Goal: Information Seeking & Learning: Learn about a topic

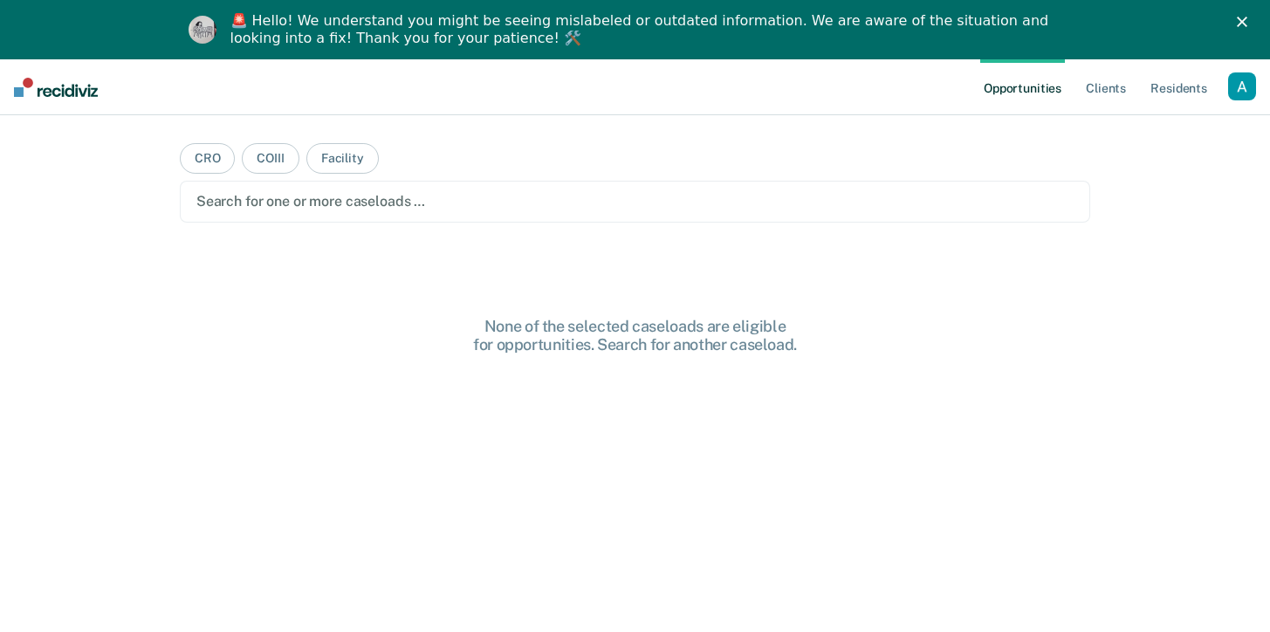
click at [1249, 93] on div "button" at bounding box center [1242, 86] width 28 height 28
click at [1128, 131] on link "Profile" at bounding box center [1172, 130] width 141 height 15
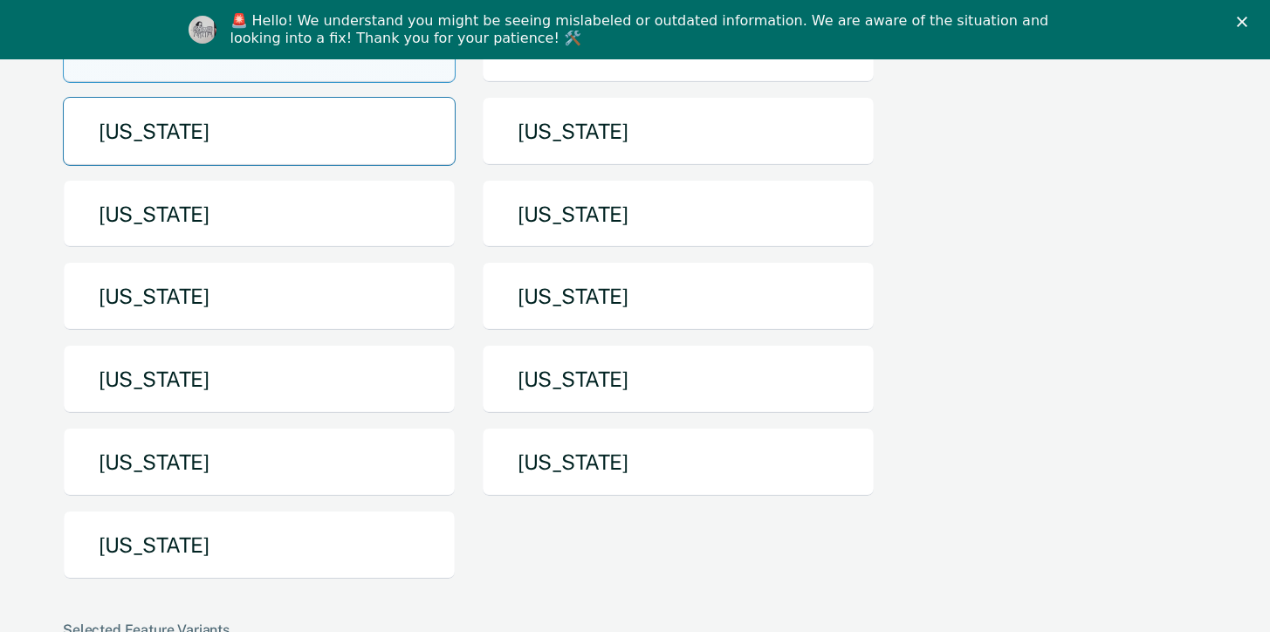
scroll to position [237, 0]
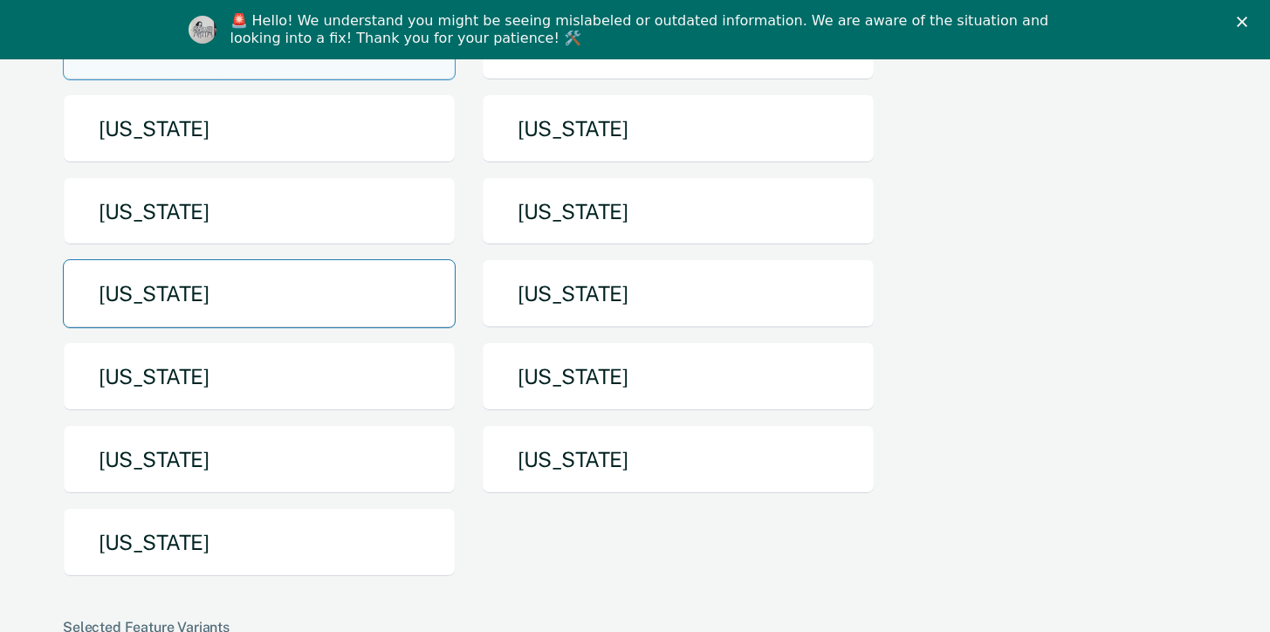
click at [220, 299] on button "[US_STATE]" at bounding box center [259, 293] width 393 height 69
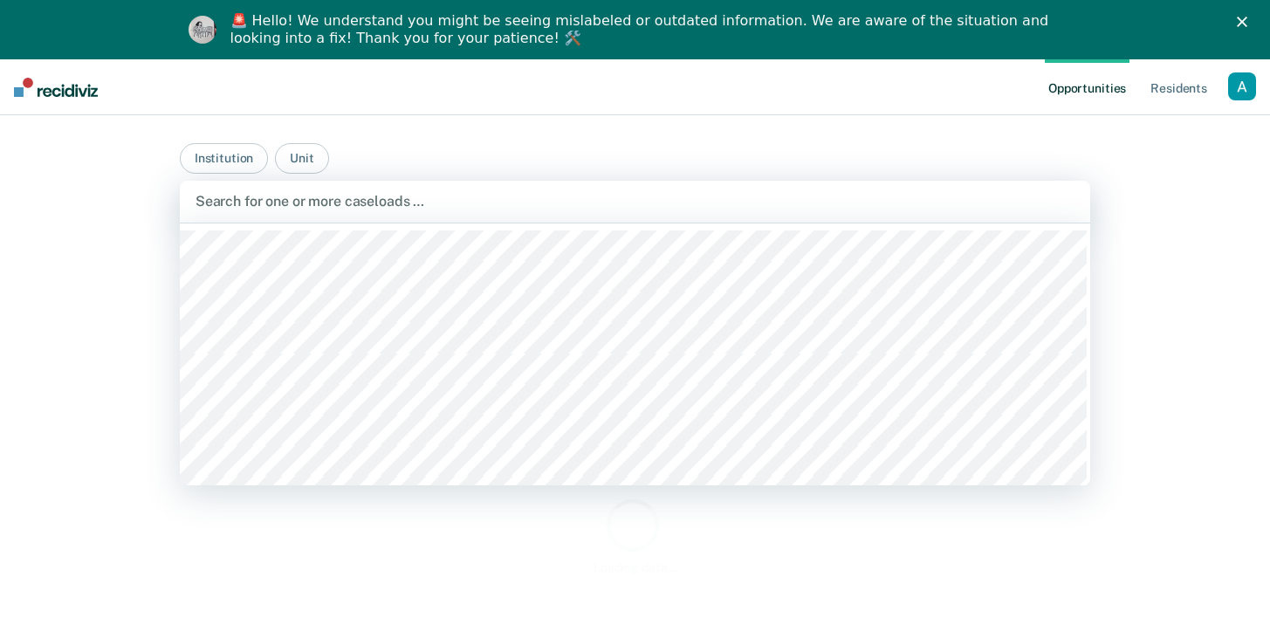
click at [387, 205] on div at bounding box center [635, 201] width 879 height 20
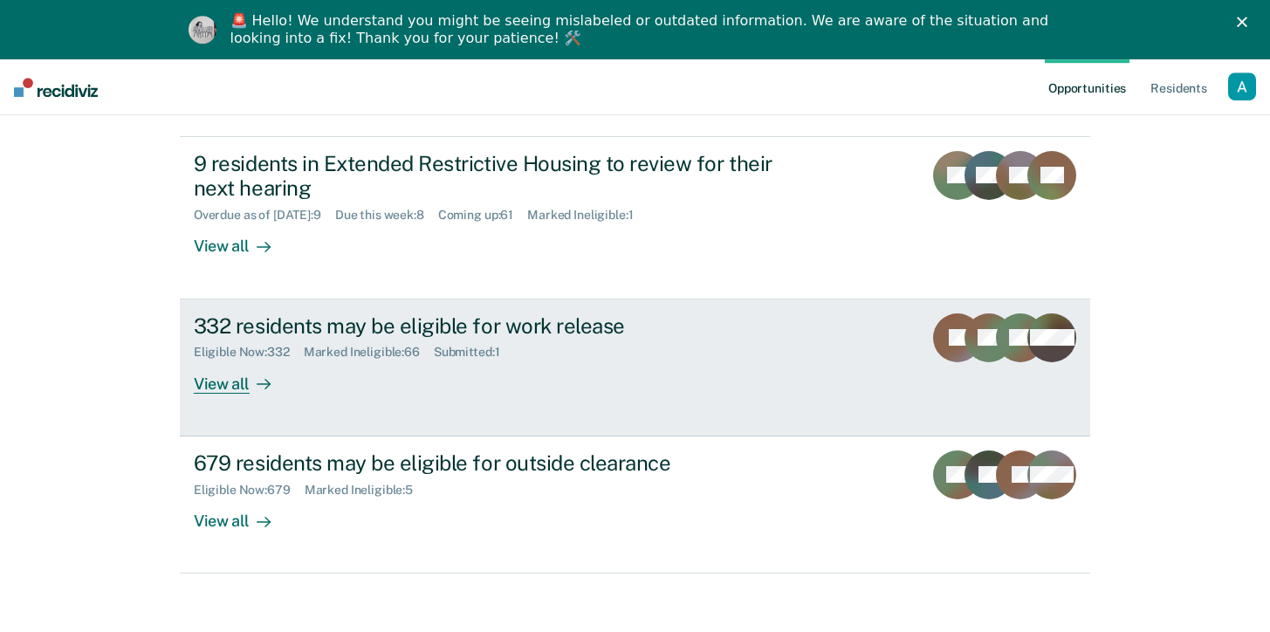
scroll to position [532, 0]
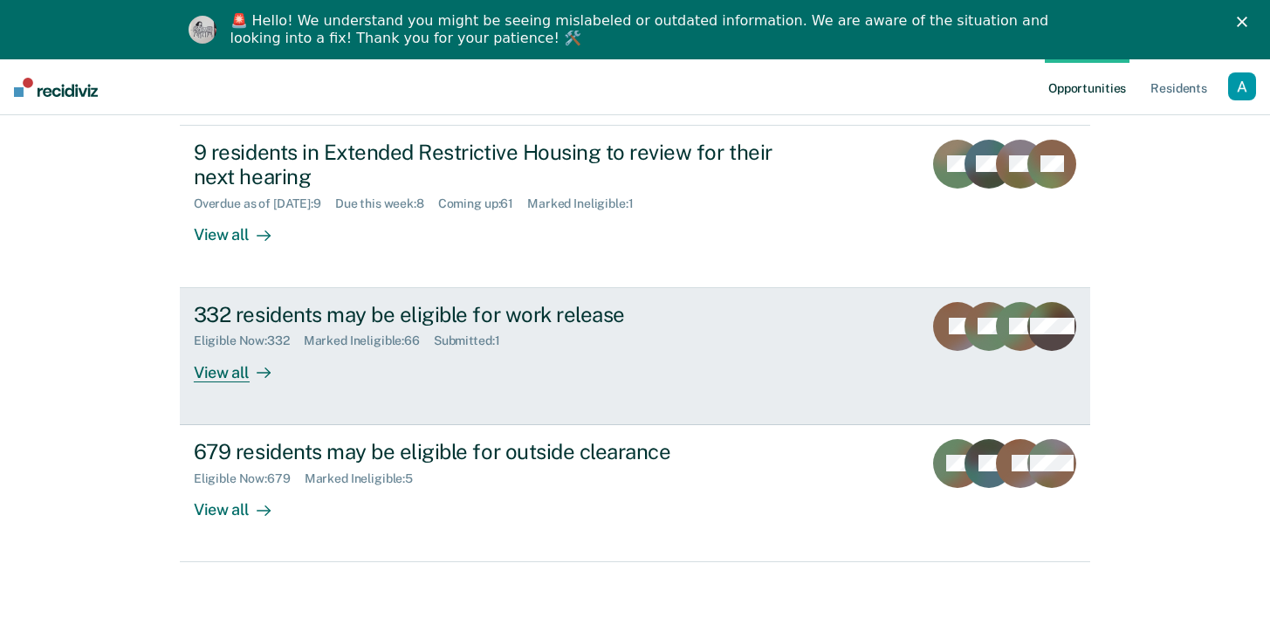
click at [486, 309] on div "332 residents may be eligible for work release" at bounding box center [500, 314] width 613 height 25
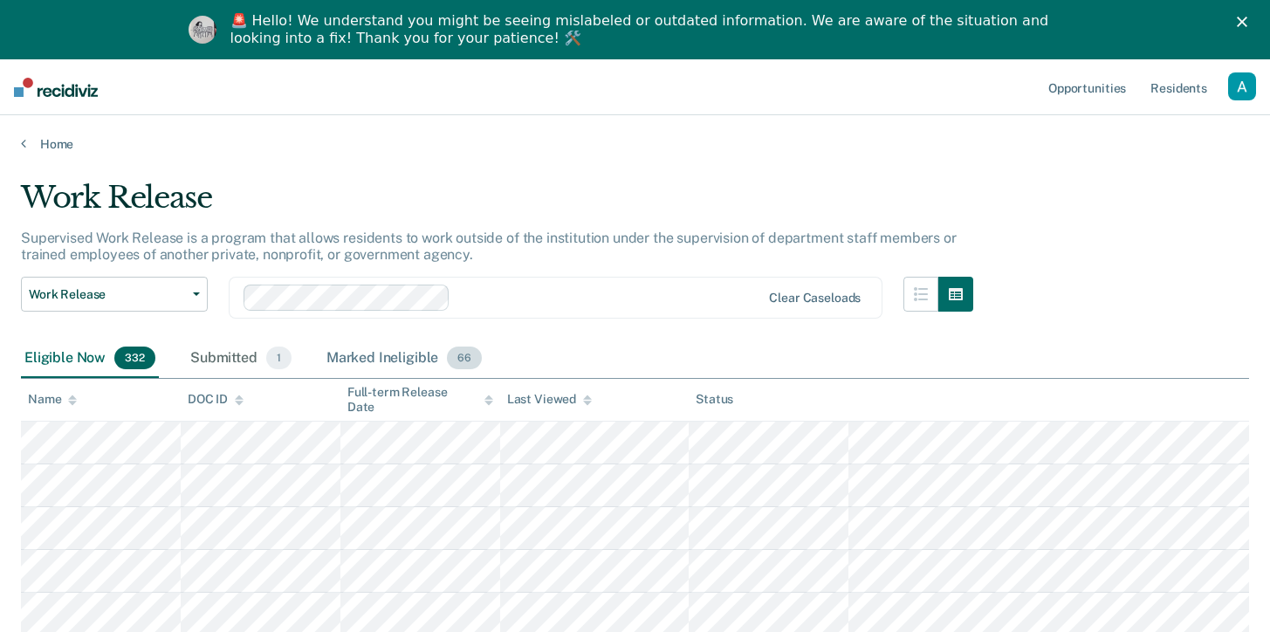
click at [396, 365] on div "Marked Ineligible 66" at bounding box center [404, 359] width 162 height 38
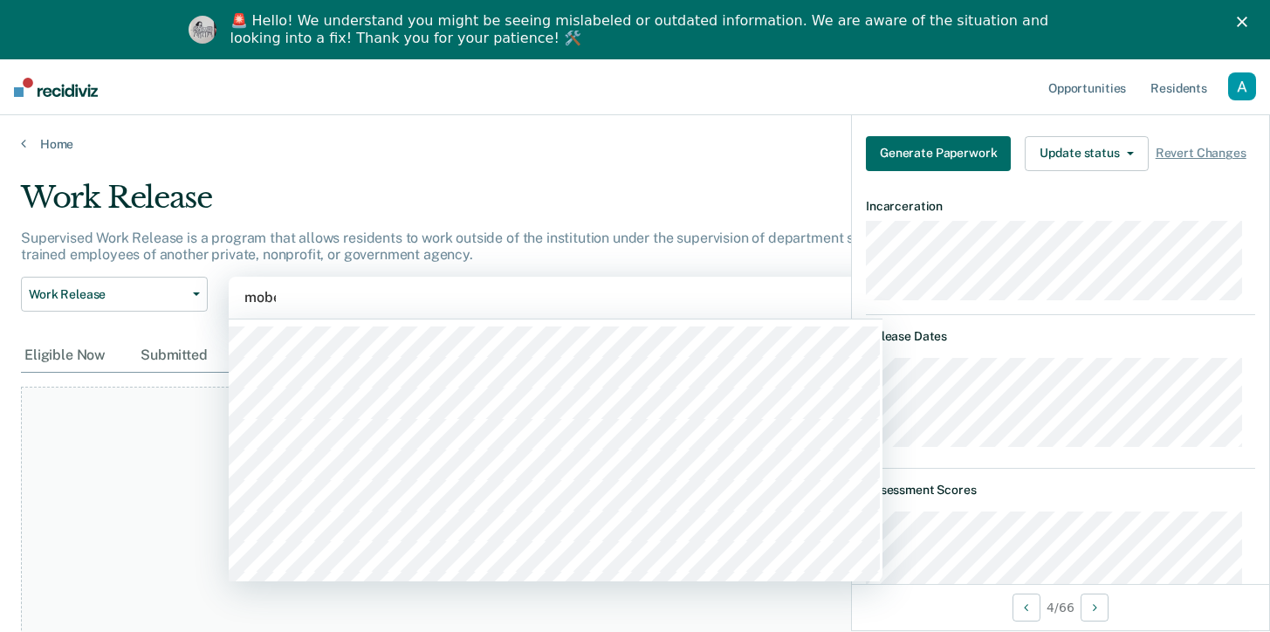
type input "mober"
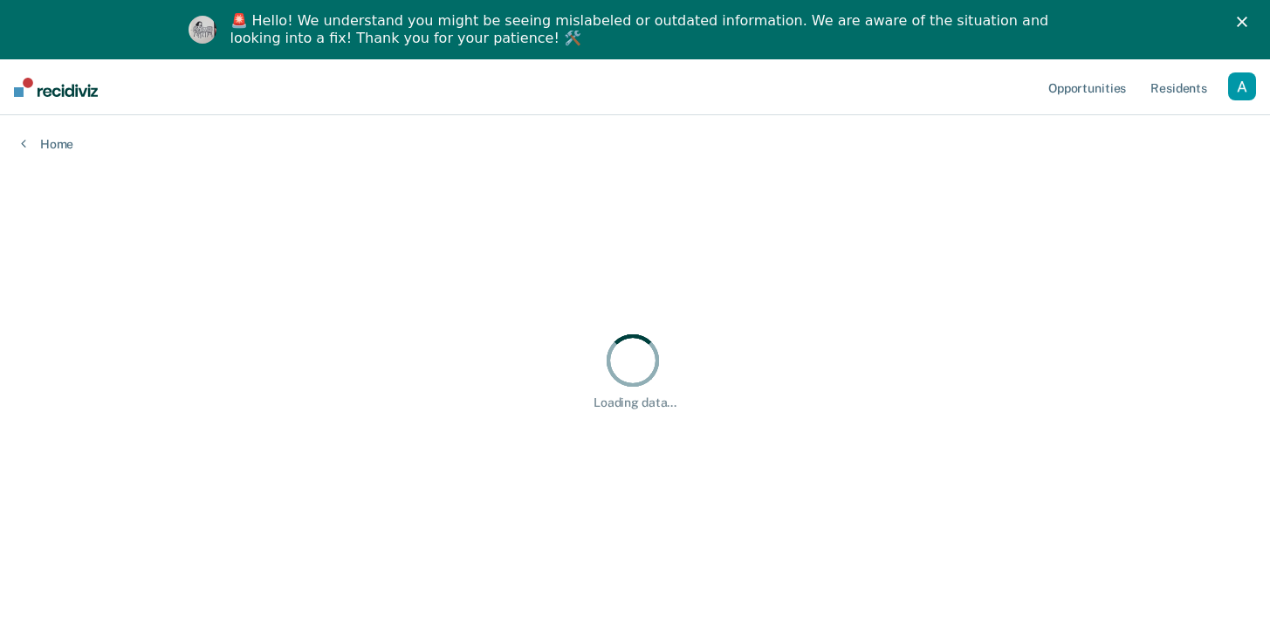
click at [1227, 87] on ul "Opportunities Resident s" at bounding box center [1136, 87] width 183 height 56
click at [1232, 88] on div "button" at bounding box center [1242, 86] width 28 height 28
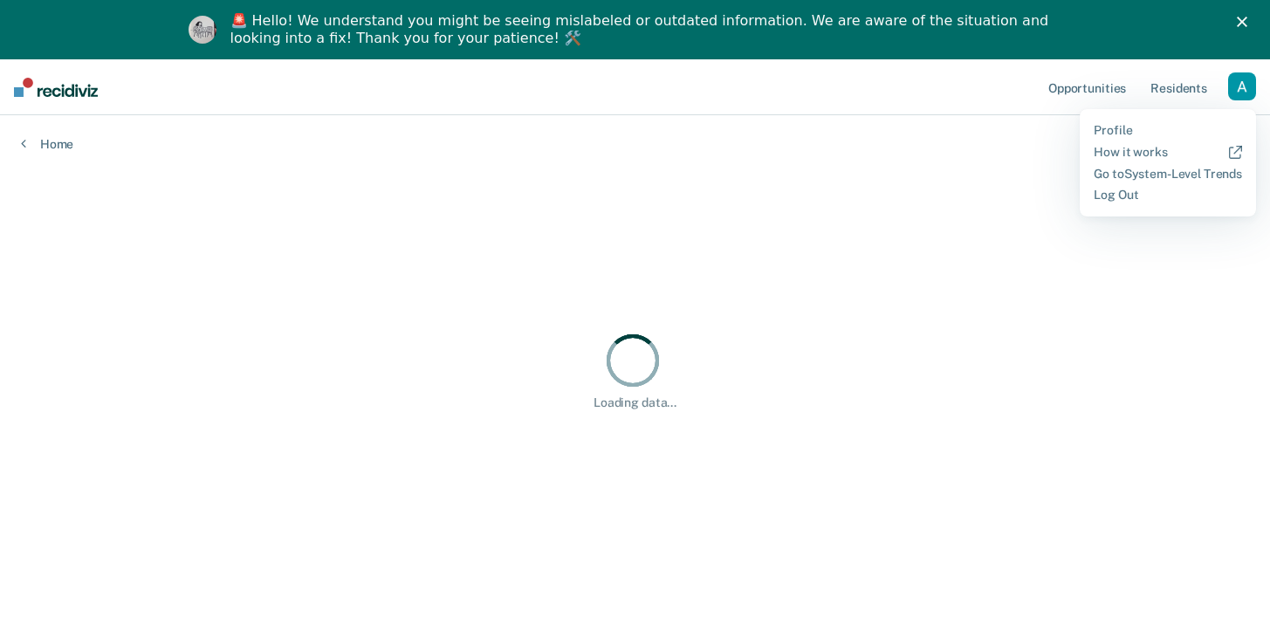
click at [1236, 89] on div "button" at bounding box center [1242, 86] width 28 height 28
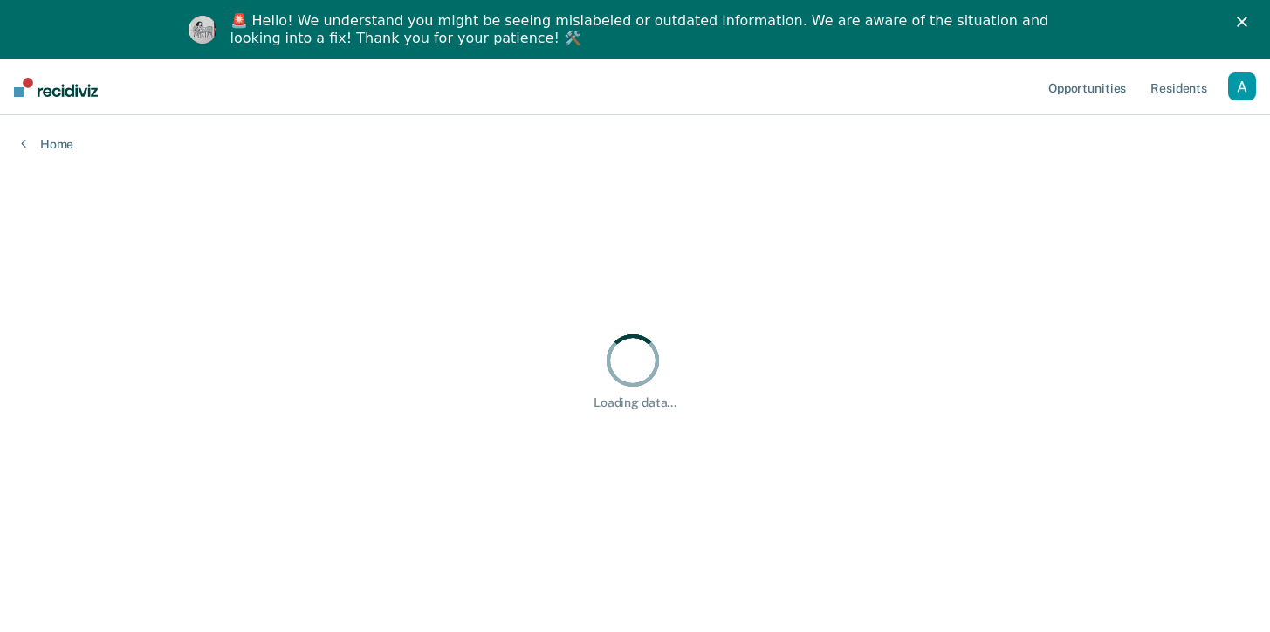
click at [1236, 89] on div "button" at bounding box center [1242, 86] width 28 height 28
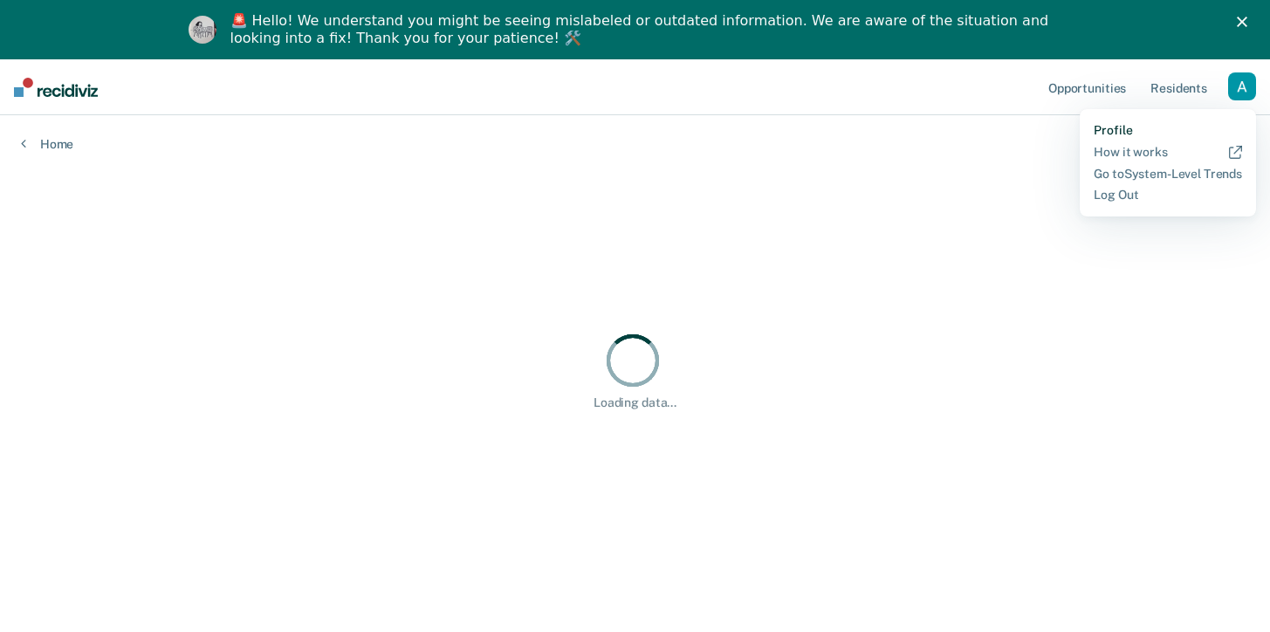
click at [1130, 129] on link "Profile" at bounding box center [1168, 130] width 148 height 15
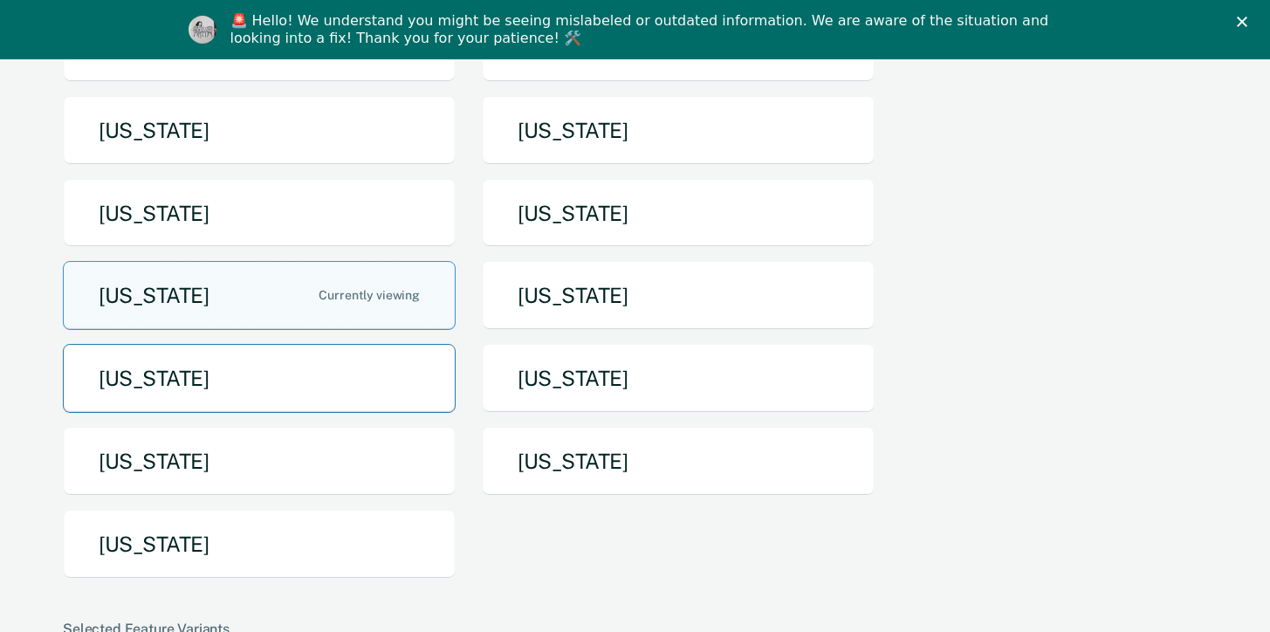
scroll to position [237, 0]
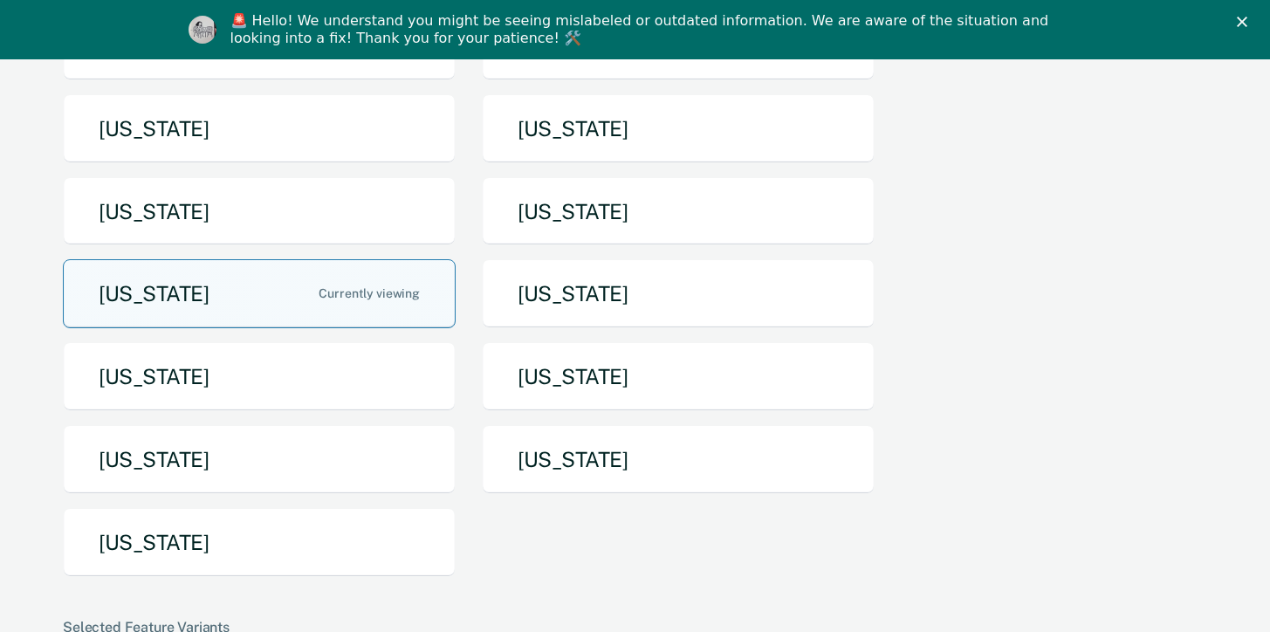
click at [237, 298] on button "[US_STATE]" at bounding box center [259, 293] width 393 height 69
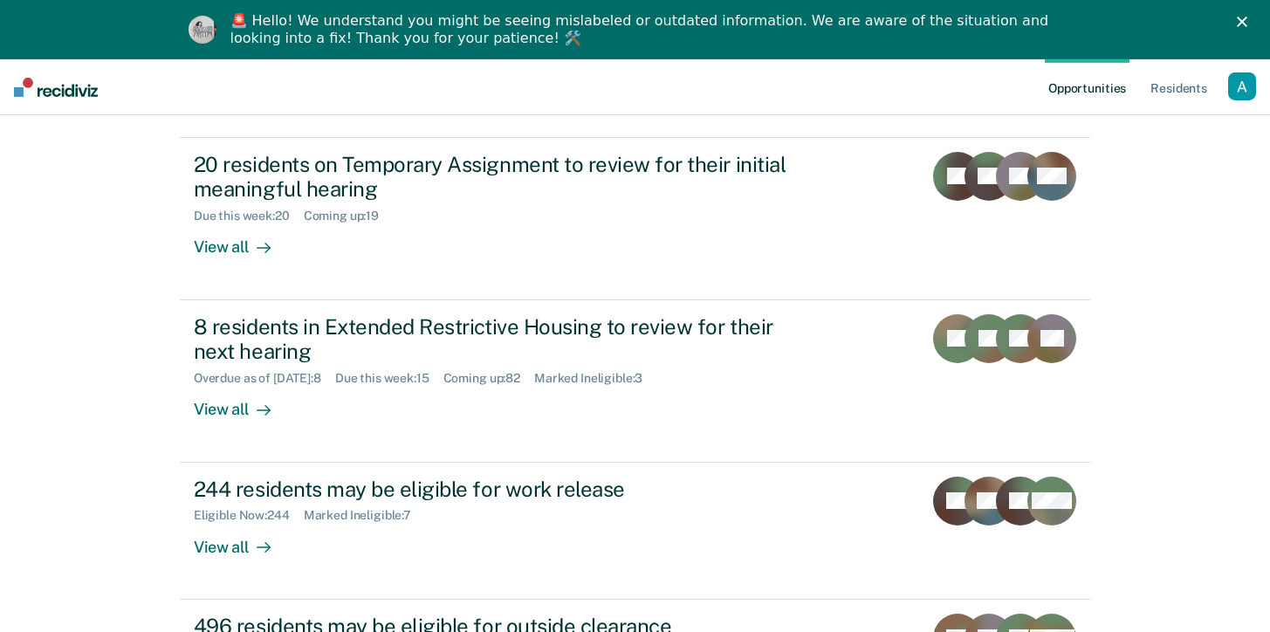
scroll to position [532, 0]
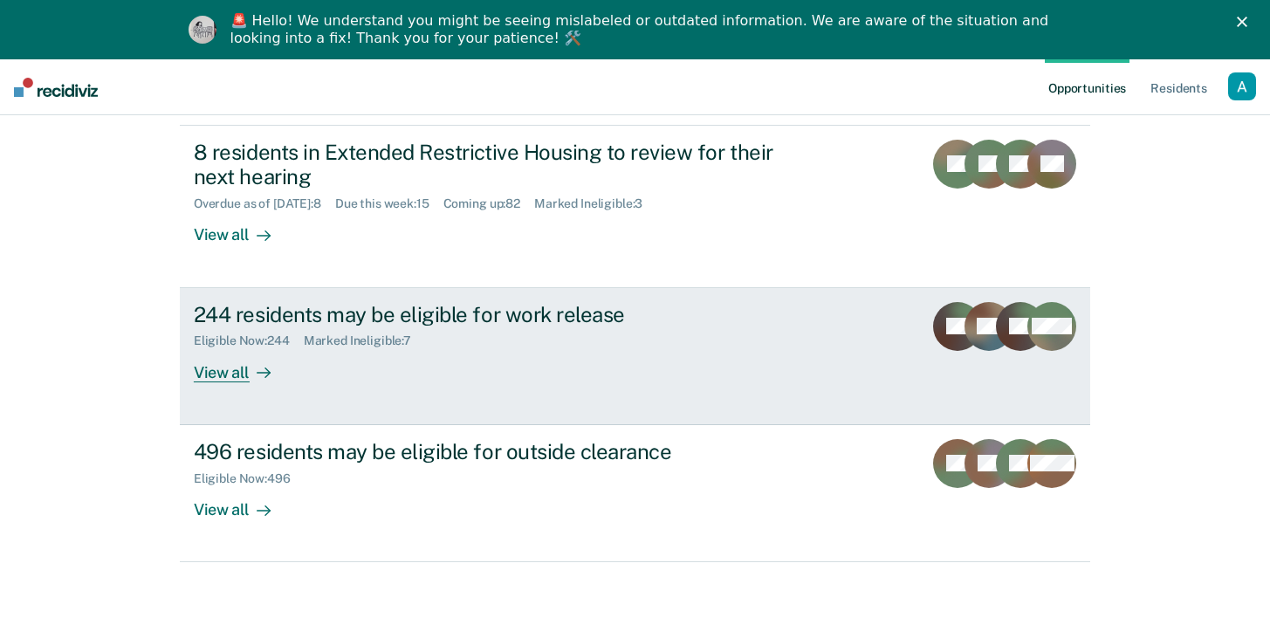
click at [578, 323] on div "244 residents may be eligible for work release" at bounding box center [500, 314] width 613 height 25
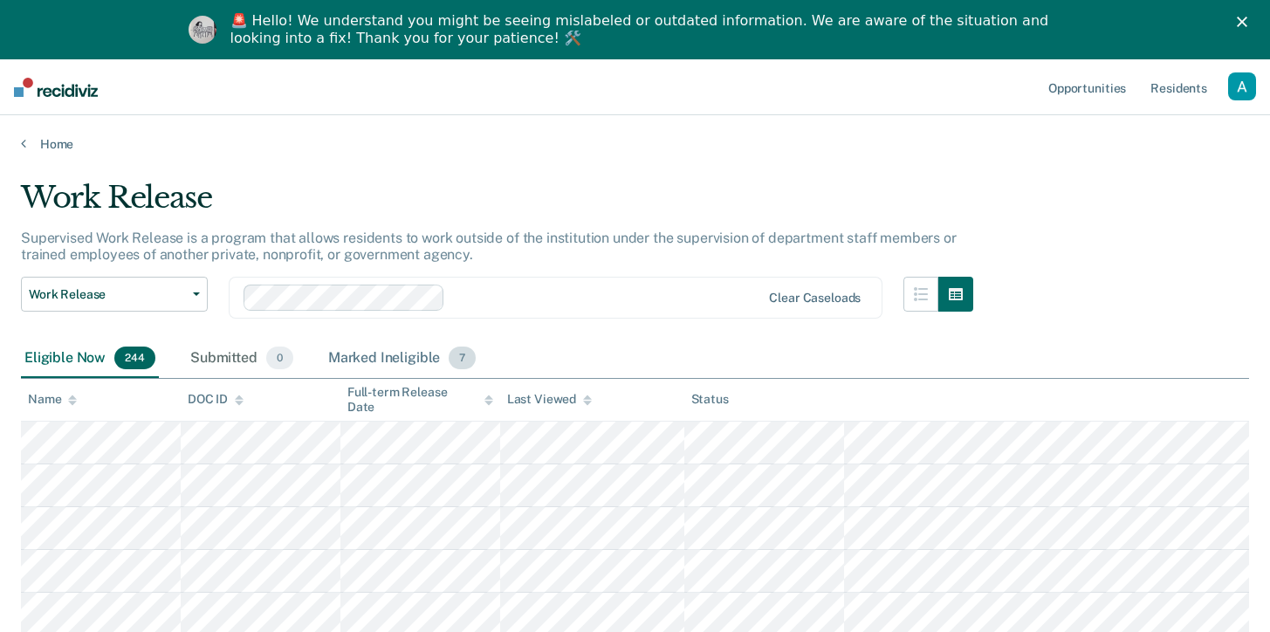
click at [339, 357] on div "Marked Ineligible 7" at bounding box center [402, 359] width 155 height 38
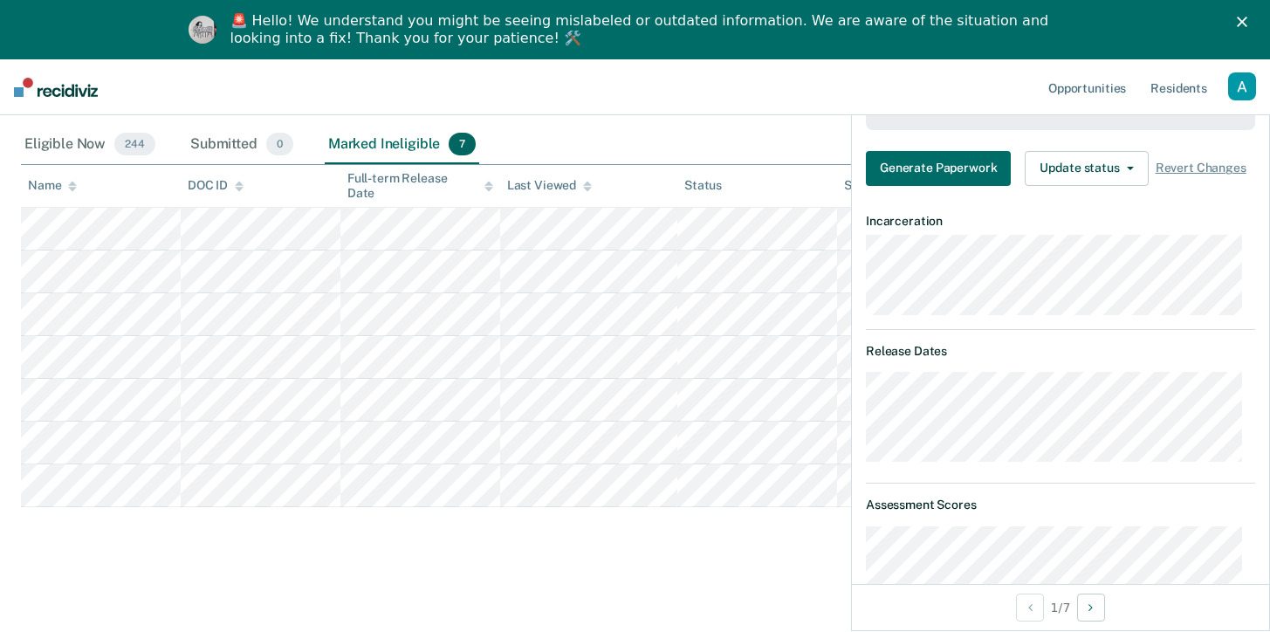
scroll to position [445, 0]
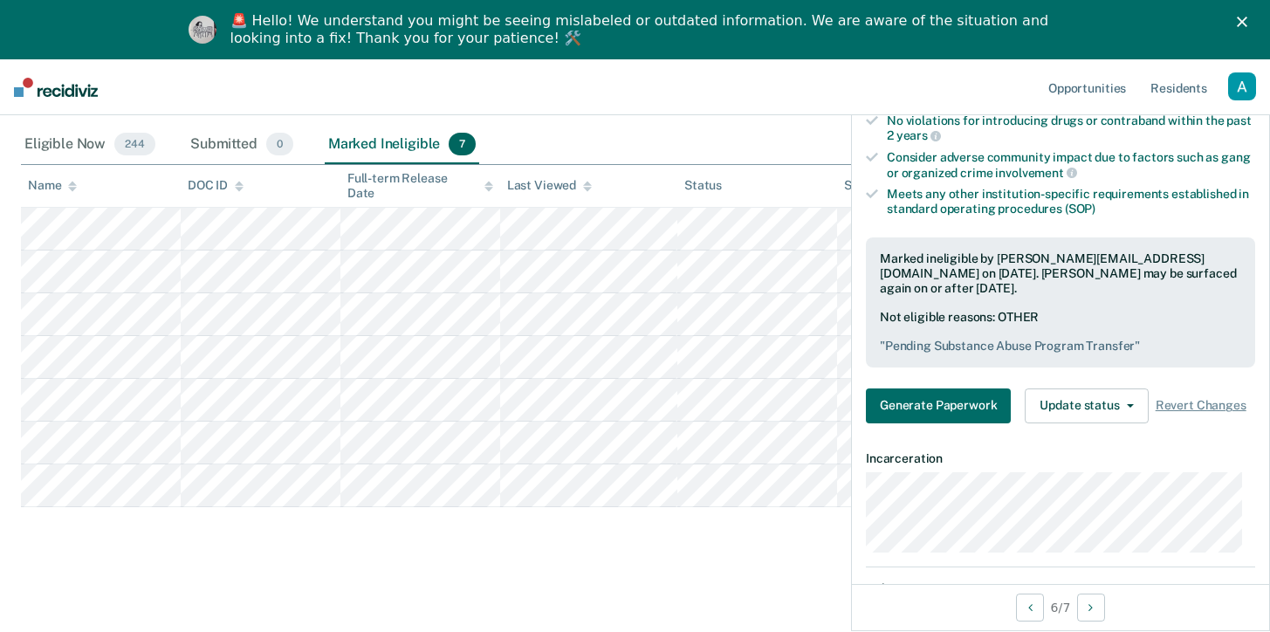
click at [329, 463] on tbody at bounding box center [635, 357] width 1228 height 299
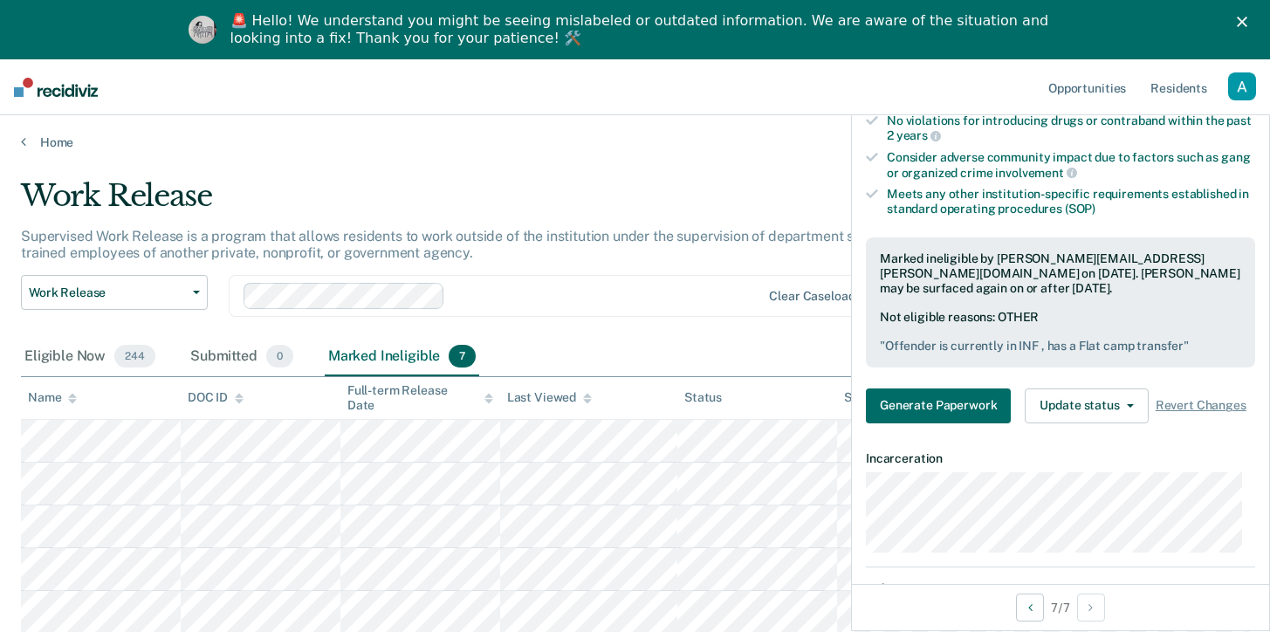
scroll to position [0, 0]
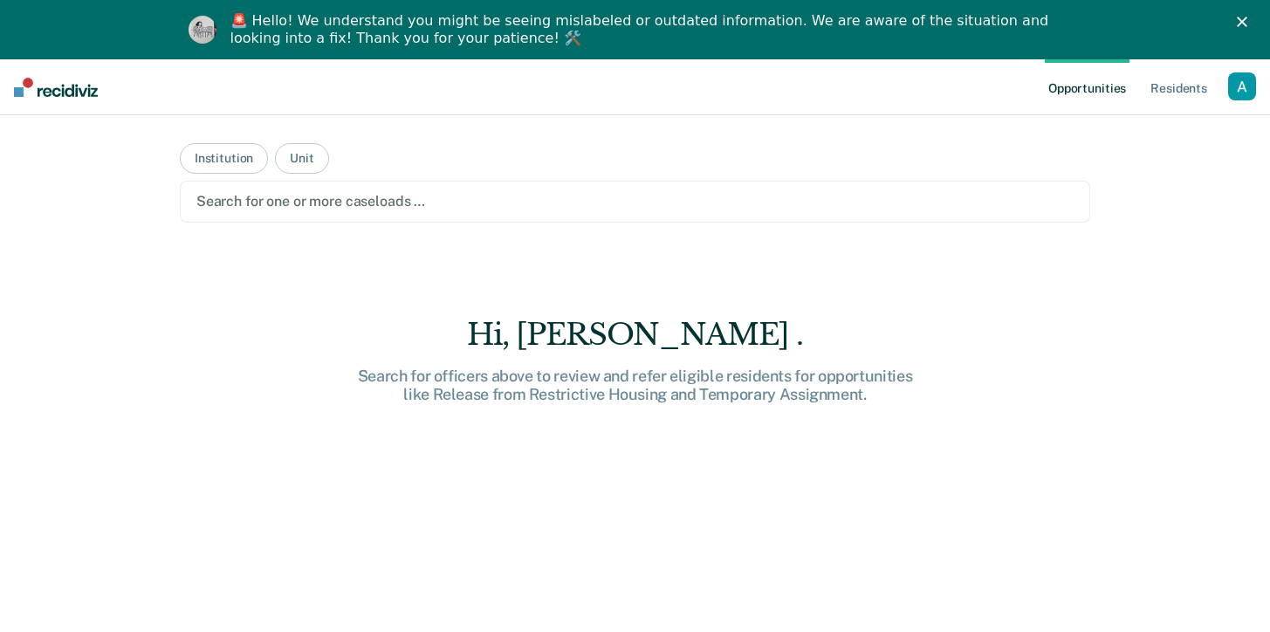
scroll to position [121, 0]
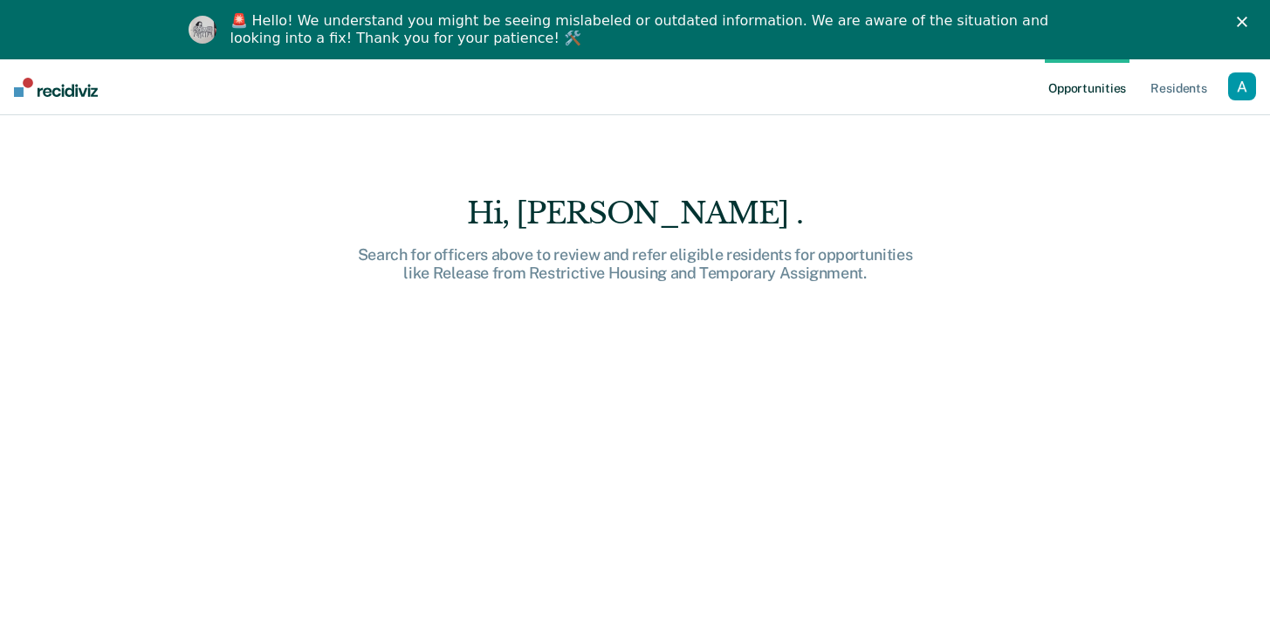
scroll to position [237, 0]
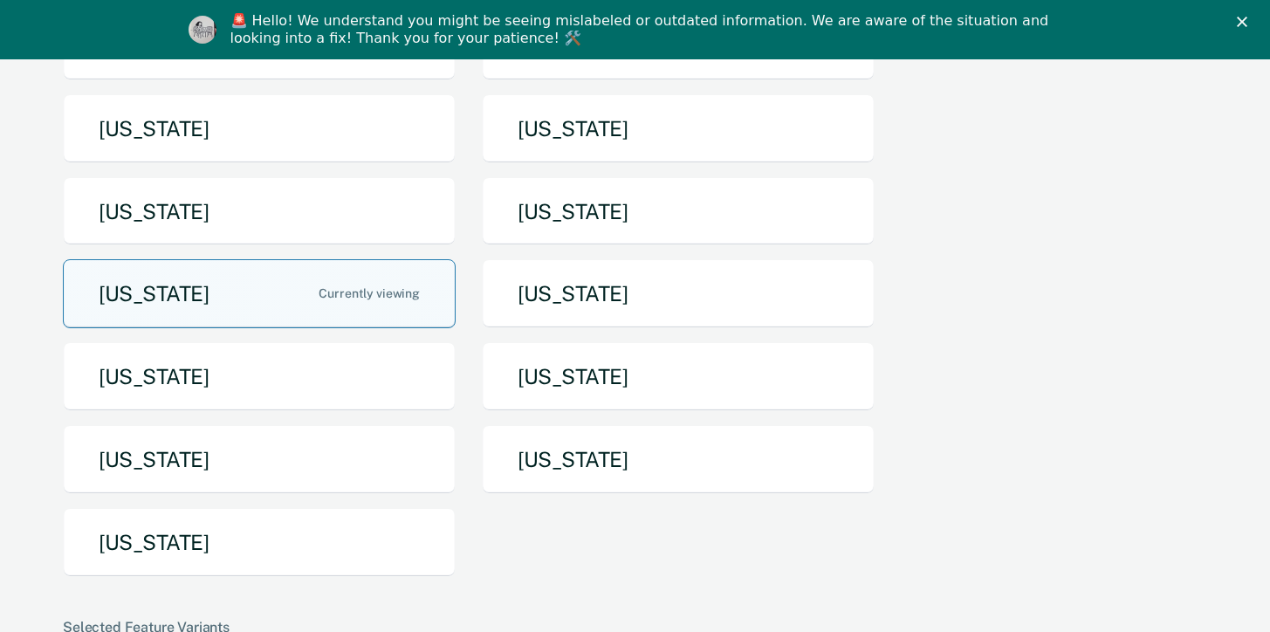
click at [266, 302] on button "[US_STATE]" at bounding box center [259, 293] width 393 height 69
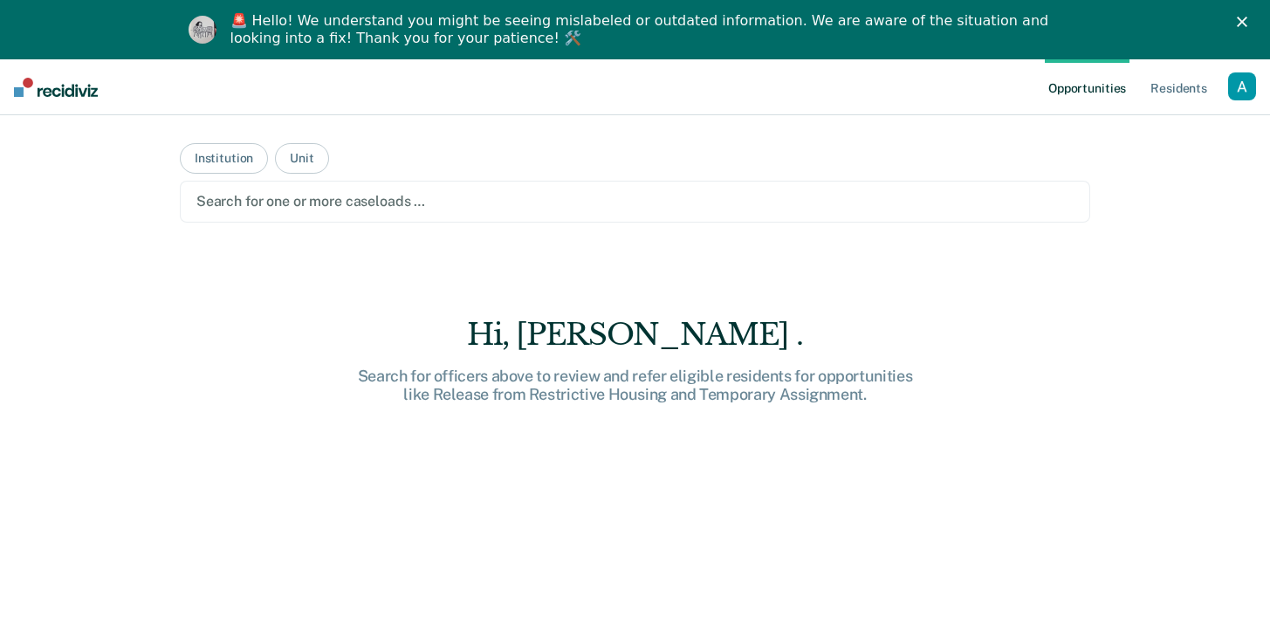
click at [465, 197] on div at bounding box center [634, 201] width 877 height 20
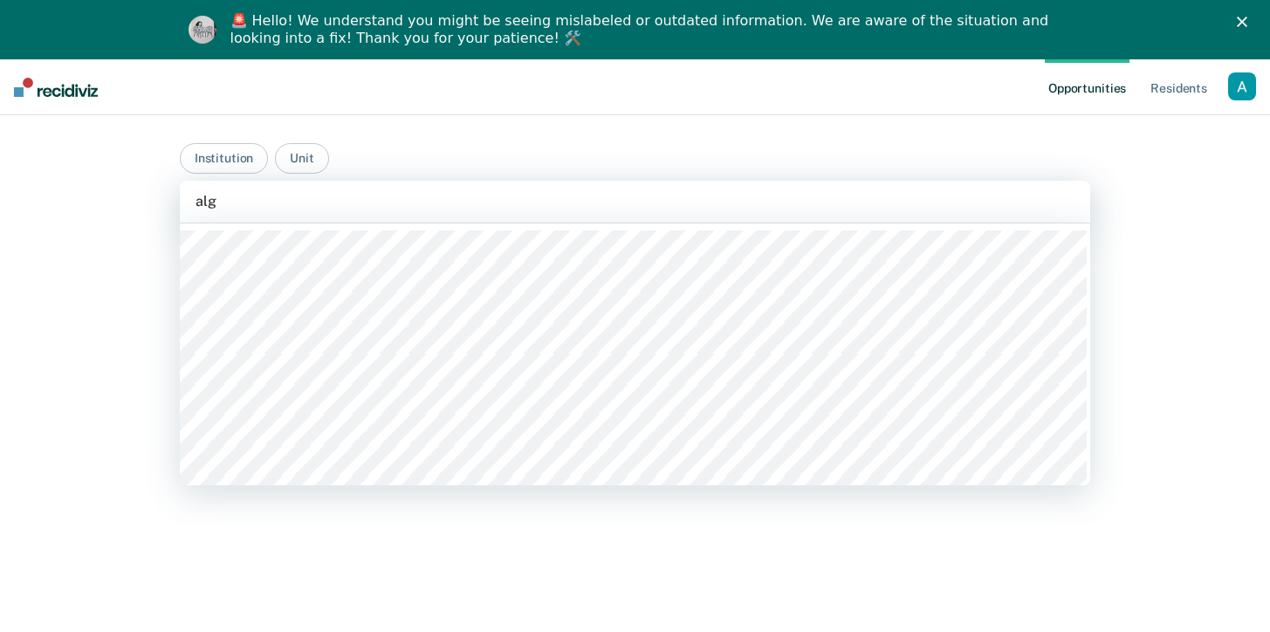
type input "algo"
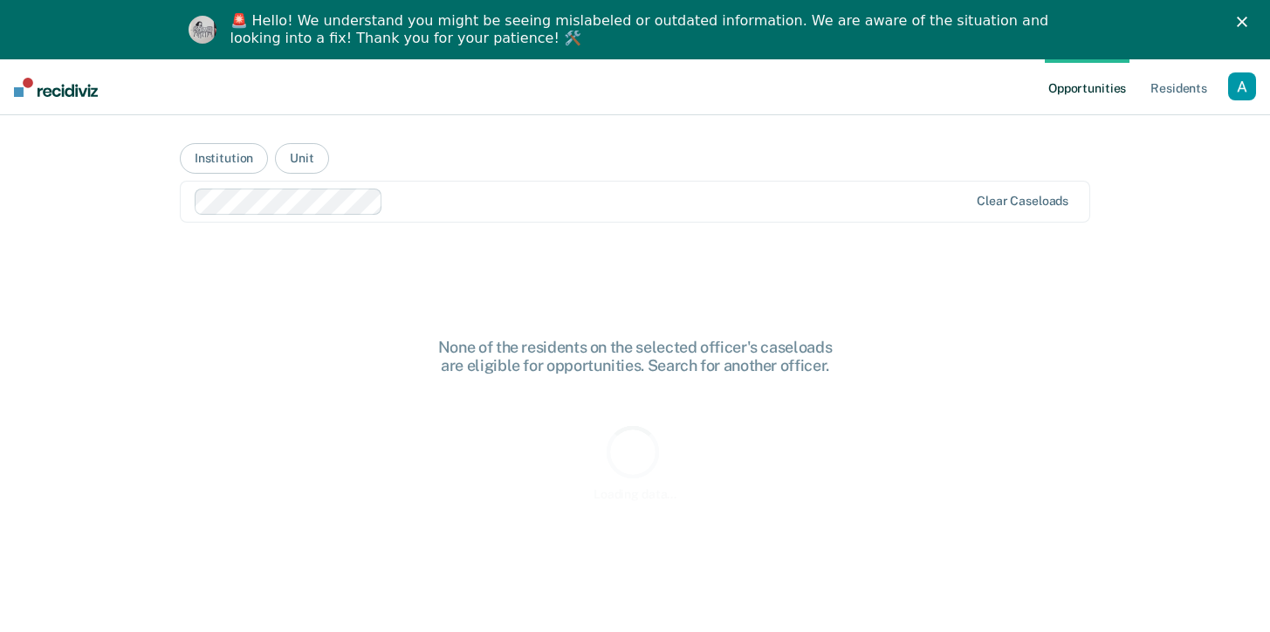
click at [398, 335] on div "Loading data..." at bounding box center [635, 462] width 910 height 436
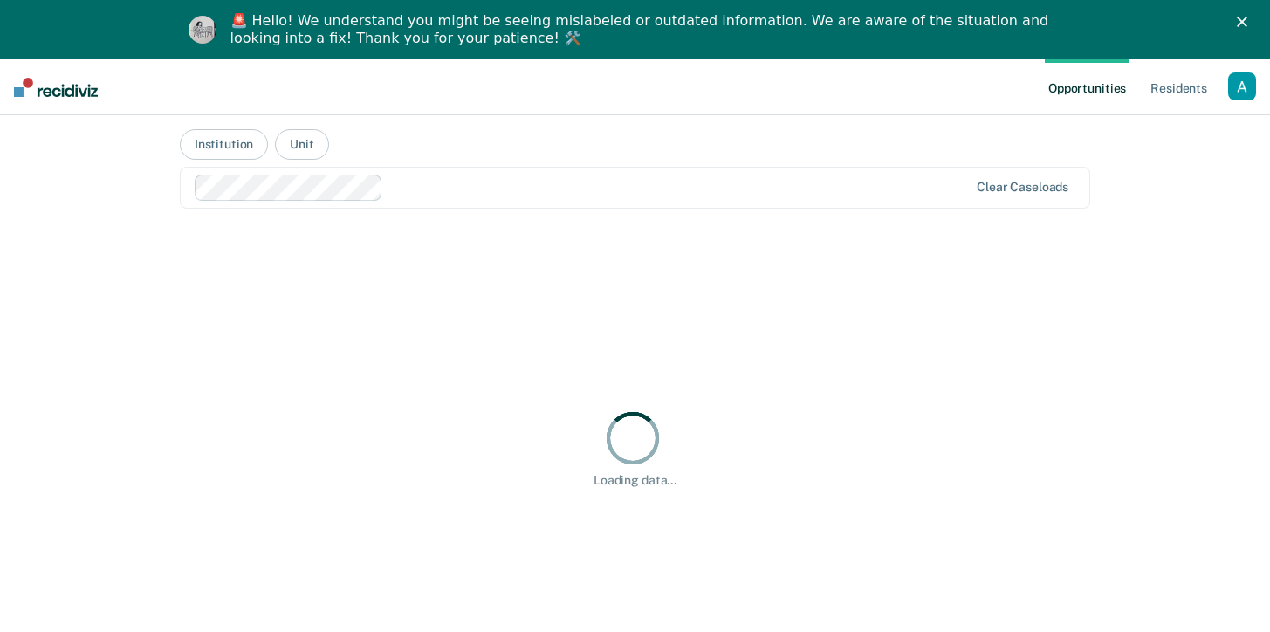
scroll to position [58, 0]
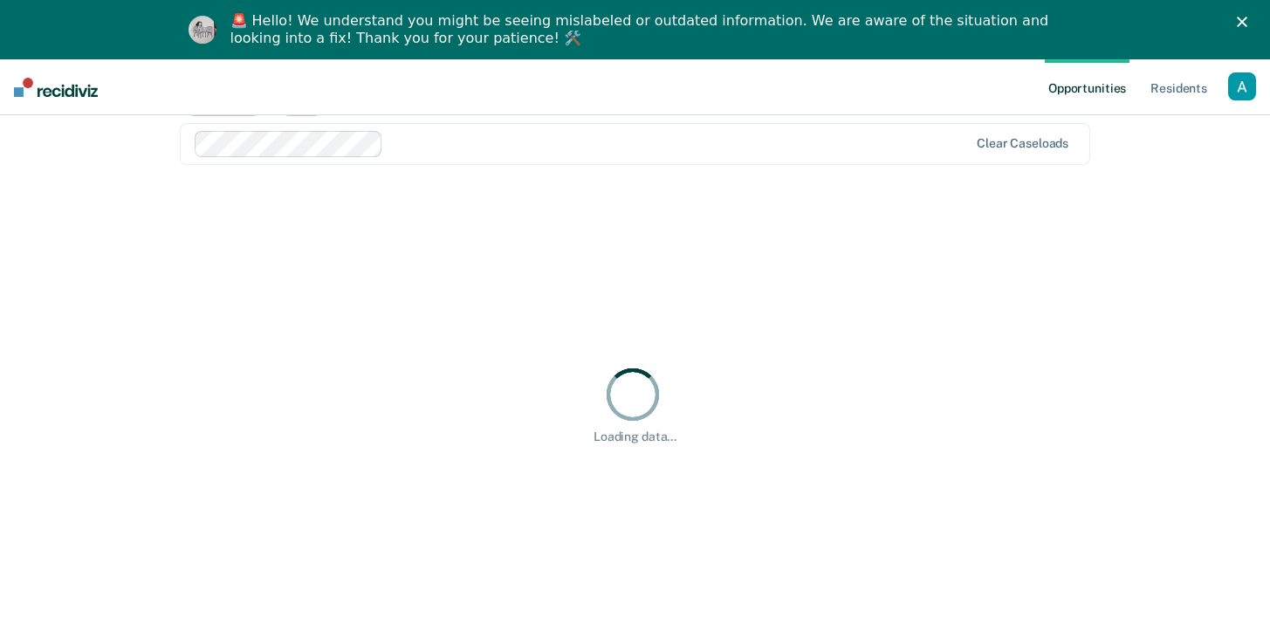
click at [1247, 24] on polygon "Close" at bounding box center [1242, 22] width 10 height 10
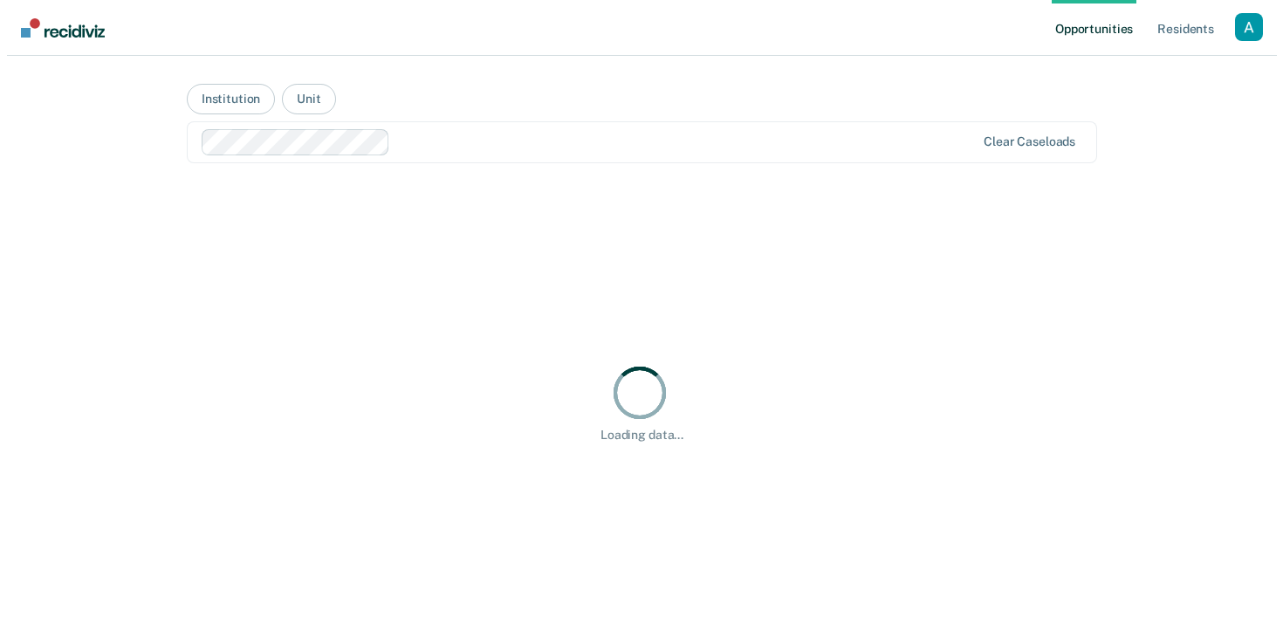
scroll to position [0, 0]
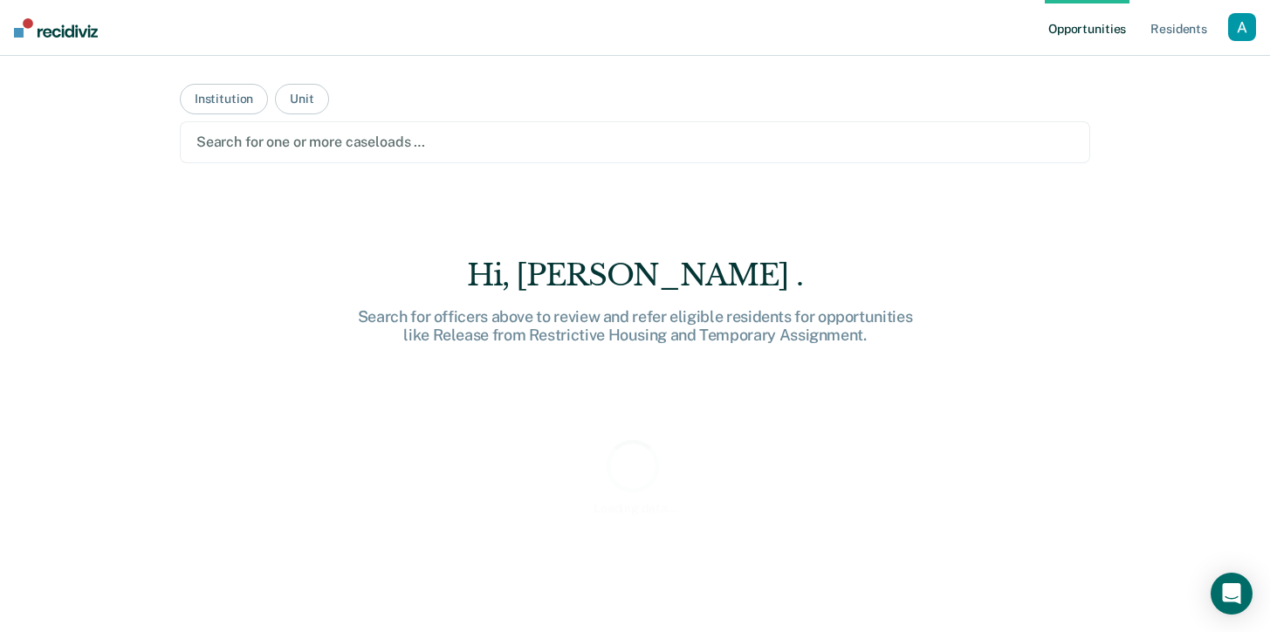
click at [368, 145] on div at bounding box center [634, 142] width 877 height 20
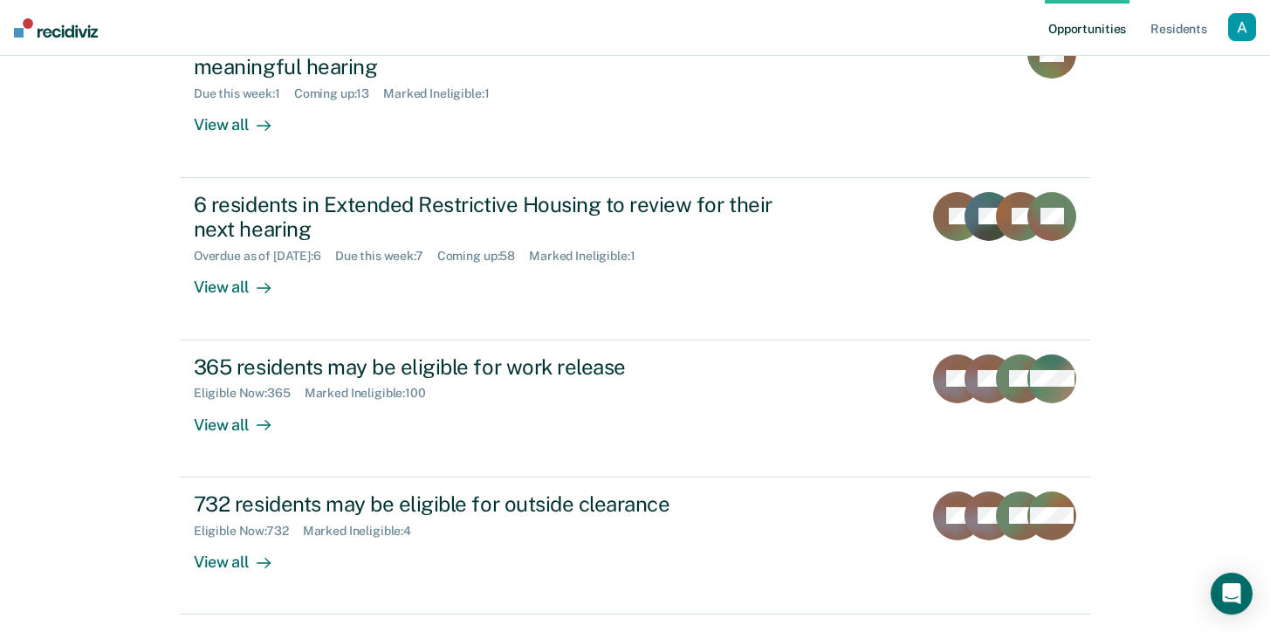
scroll to position [433, 0]
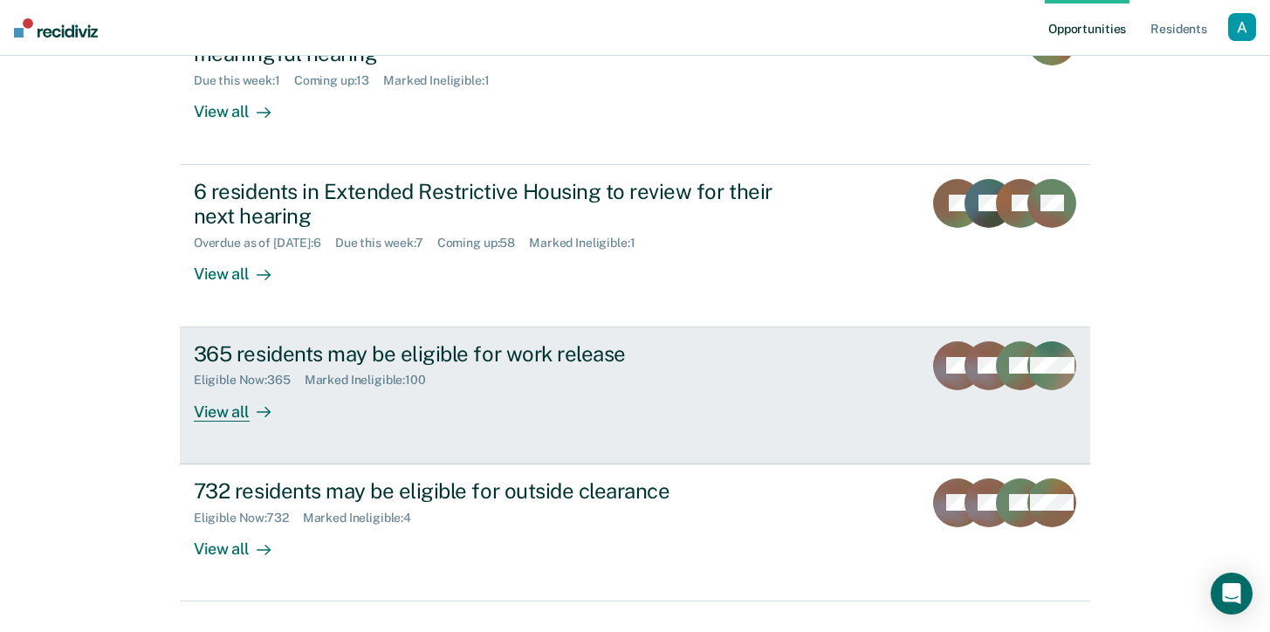
click at [610, 373] on div "Eligible Now : 365 Marked Ineligible : 100" at bounding box center [500, 377] width 613 height 22
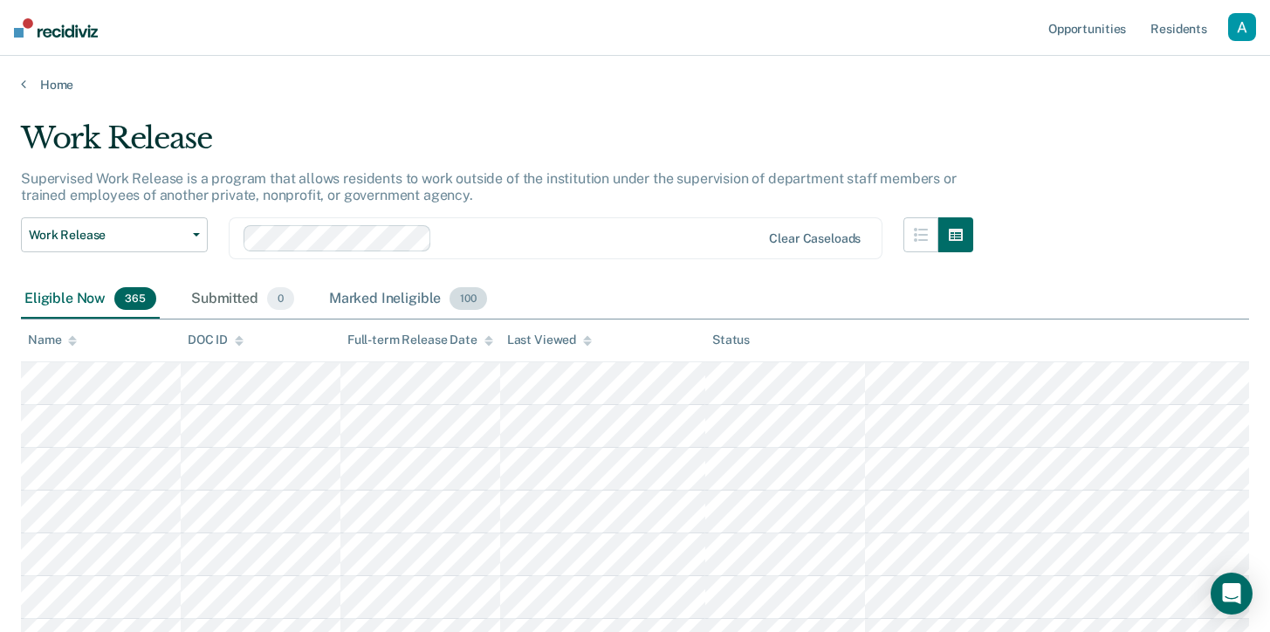
click at [374, 302] on div "Marked Ineligible 100" at bounding box center [408, 299] width 165 height 38
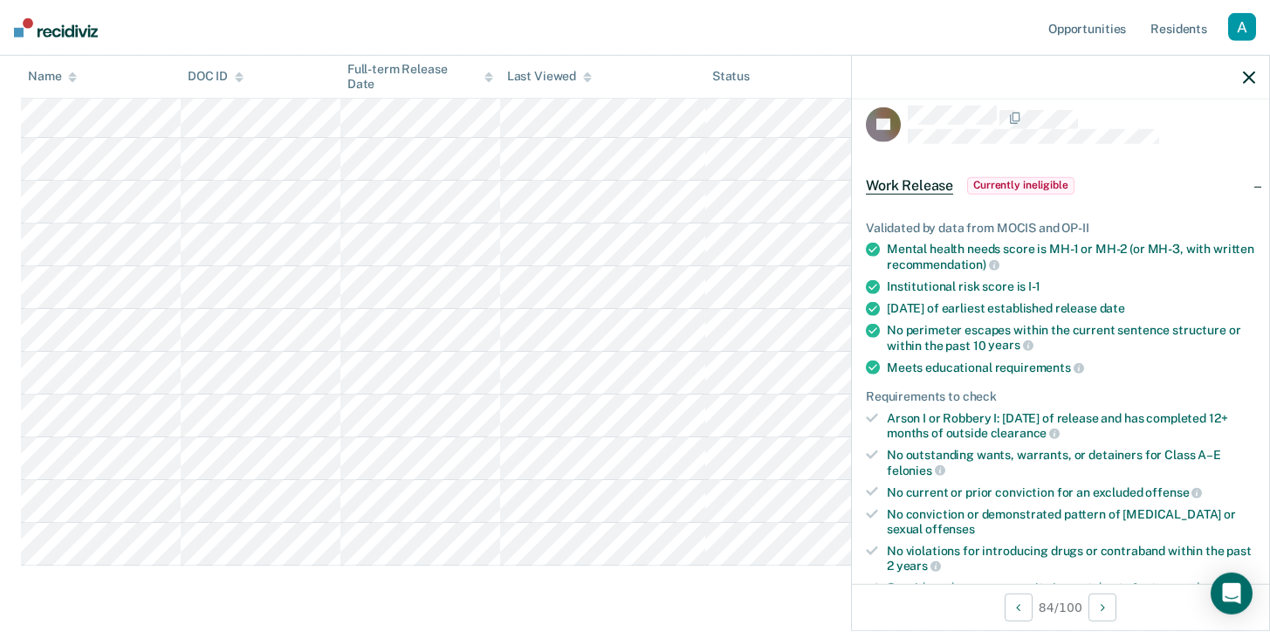
scroll to position [4133, 0]
